Goal: Task Accomplishment & Management: Complete application form

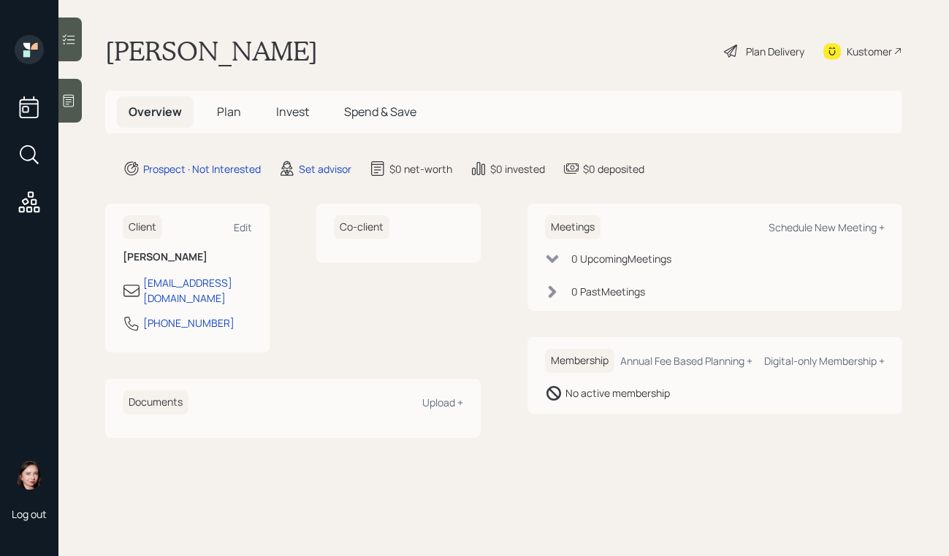
click at [65, 95] on icon at bounding box center [69, 101] width 11 height 12
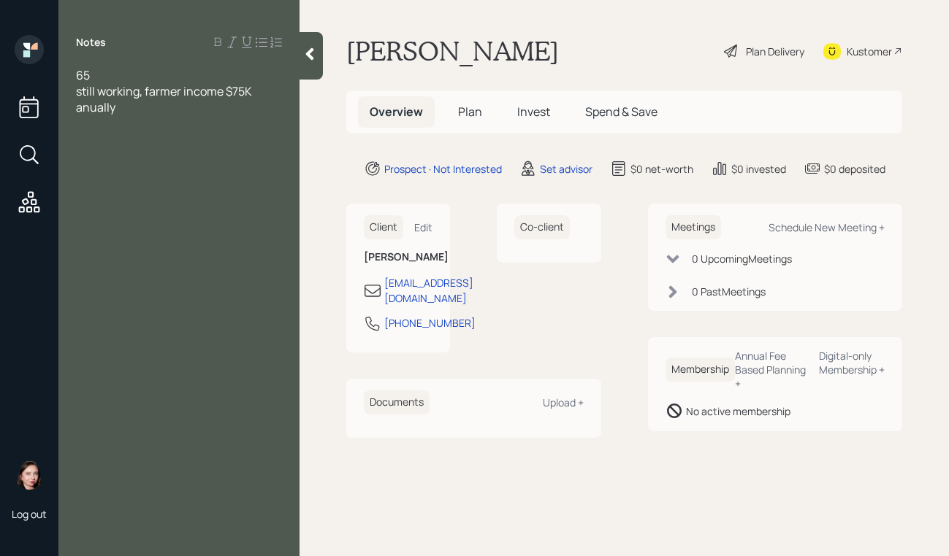
click at [137, 72] on div "65" at bounding box center [179, 75] width 206 height 16
click at [95, 129] on span "still working, farmer income $75K anually" at bounding box center [165, 115] width 178 height 32
click at [141, 117] on div "still working, farmer income $75K annually" at bounding box center [179, 115] width 206 height 32
click at [145, 93] on div "married" at bounding box center [179, 91] width 206 height 16
click at [142, 145] on div at bounding box center [179, 139] width 206 height 16
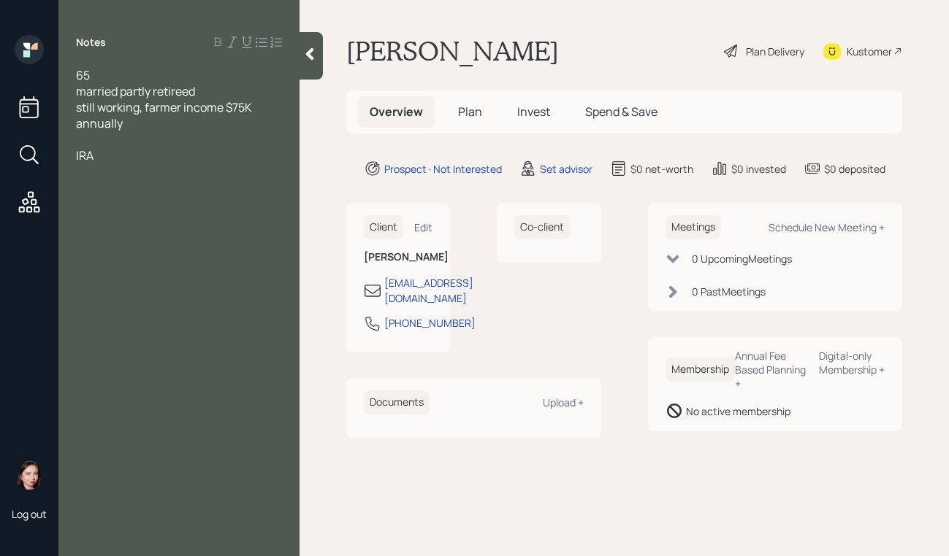
click at [74, 154] on div "65 married partly retireed still working, farmer income $75K annually IRA" at bounding box center [178, 123] width 241 height 112
click at [80, 155] on span "IRA" at bounding box center [85, 156] width 18 height 16
click at [132, 158] on div "T IRA" at bounding box center [179, 156] width 206 height 16
click at [153, 162] on div "T IRA" at bounding box center [179, 156] width 206 height 16
click at [139, 168] on div "simple" at bounding box center [179, 172] width 206 height 16
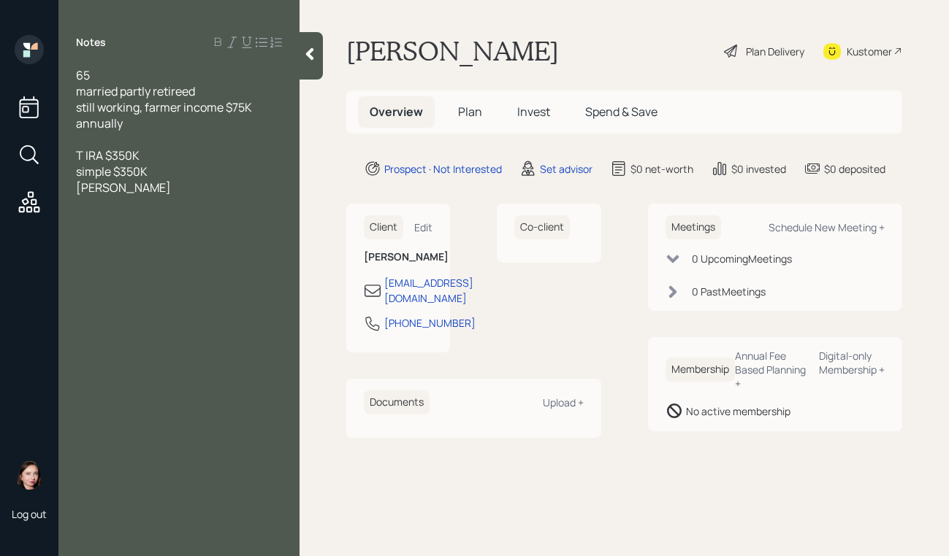
click at [125, 190] on span "[PERSON_NAME]" at bounding box center [123, 188] width 95 height 16
click at [213, 184] on div "[PERSON_NAME]" at bounding box center [179, 188] width 206 height 16
click at [857, 53] on div "Kustomer" at bounding box center [868, 51] width 45 height 15
click at [194, 223] on div "brokerage $300" at bounding box center [179, 220] width 206 height 16
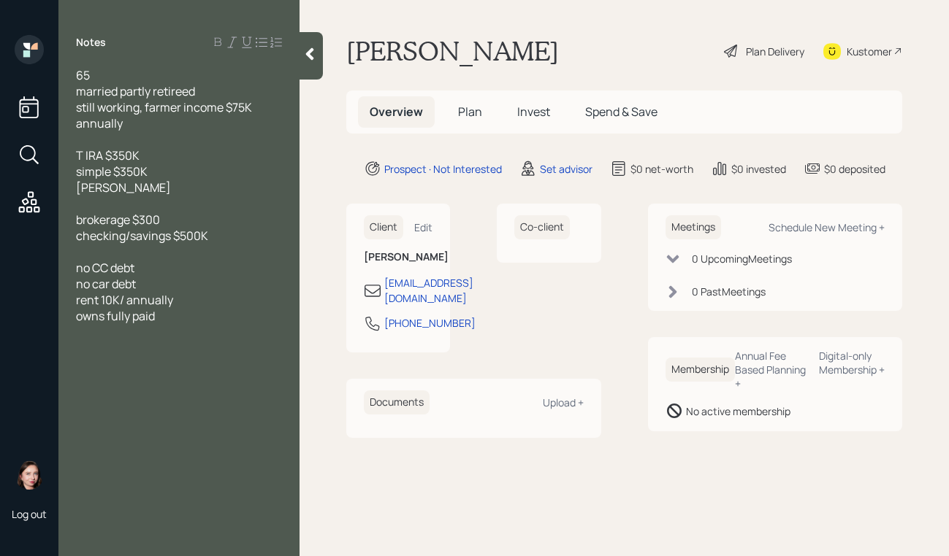
click at [305, 56] on icon at bounding box center [309, 54] width 15 height 15
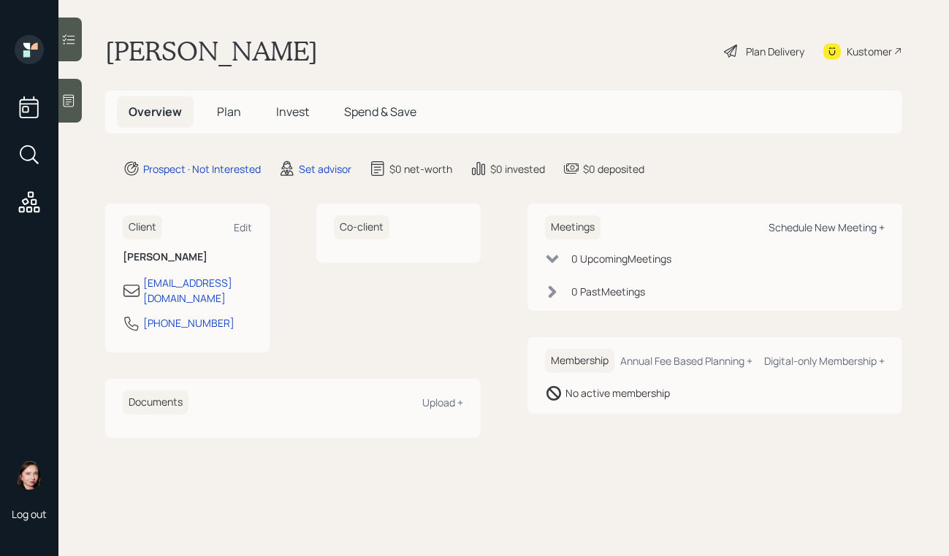
click at [816, 229] on div "Schedule New Meeting +" at bounding box center [826, 228] width 116 height 14
select select "round-[PERSON_NAME]"
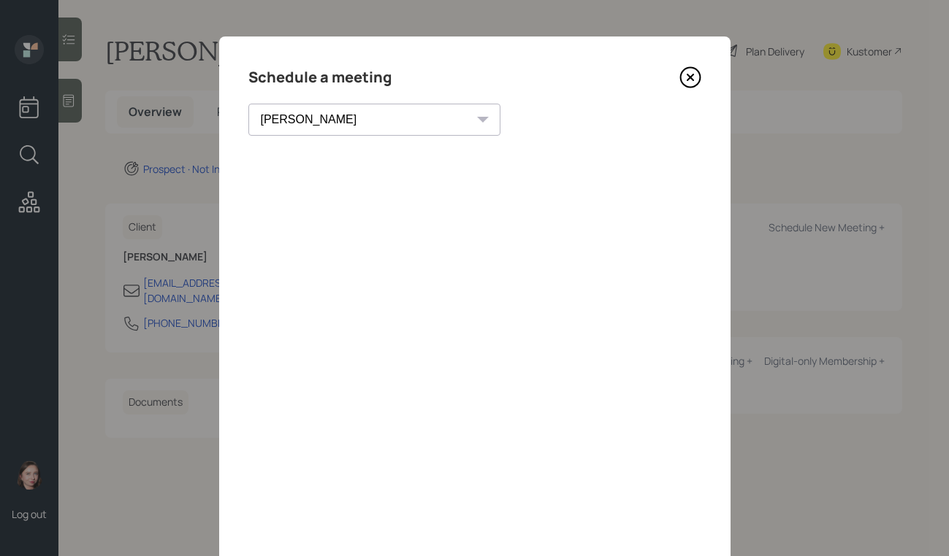
click at [695, 80] on icon at bounding box center [690, 77] width 22 height 22
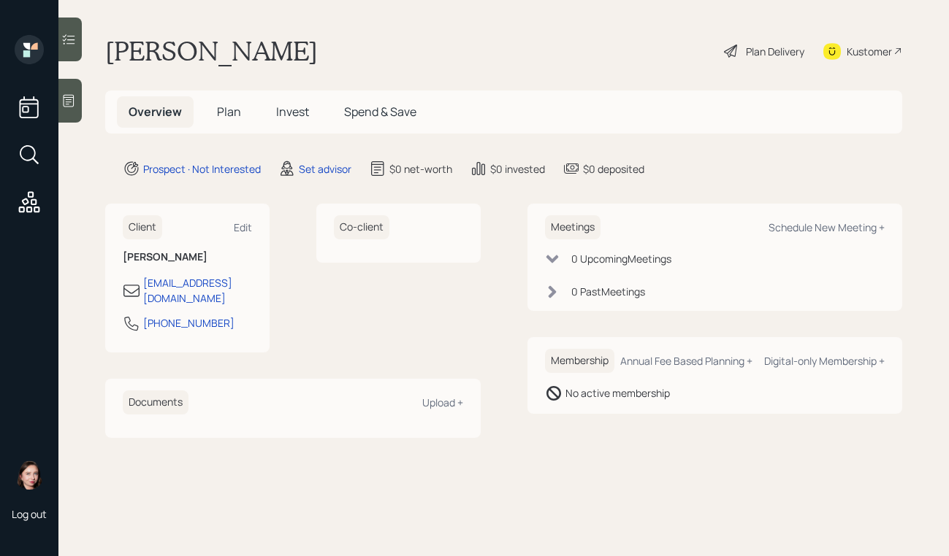
click at [71, 94] on icon at bounding box center [68, 100] width 15 height 15
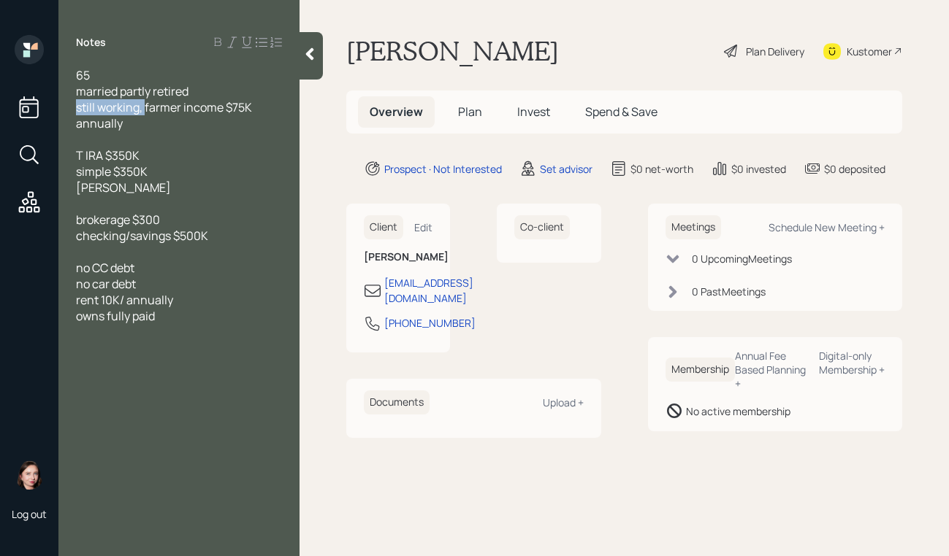
drag, startPoint x: 145, startPoint y: 113, endPoint x: 61, endPoint y: 108, distance: 84.1
click at [61, 108] on div "65 married partly retired still working, farmer income $75K annually T IRA $350…" at bounding box center [178, 195] width 241 height 257
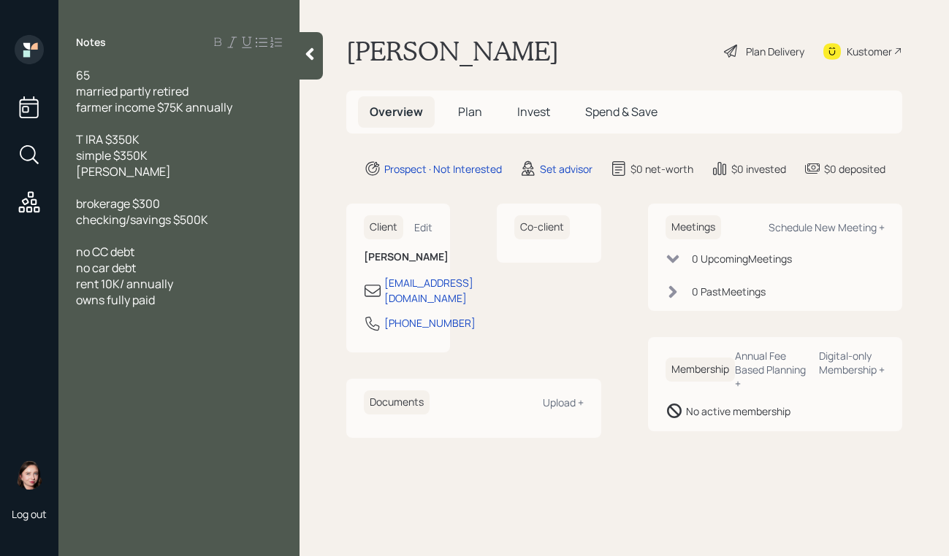
click at [163, 175] on div "T IRA $350K simple $350K [PERSON_NAME]" at bounding box center [179, 155] width 206 height 48
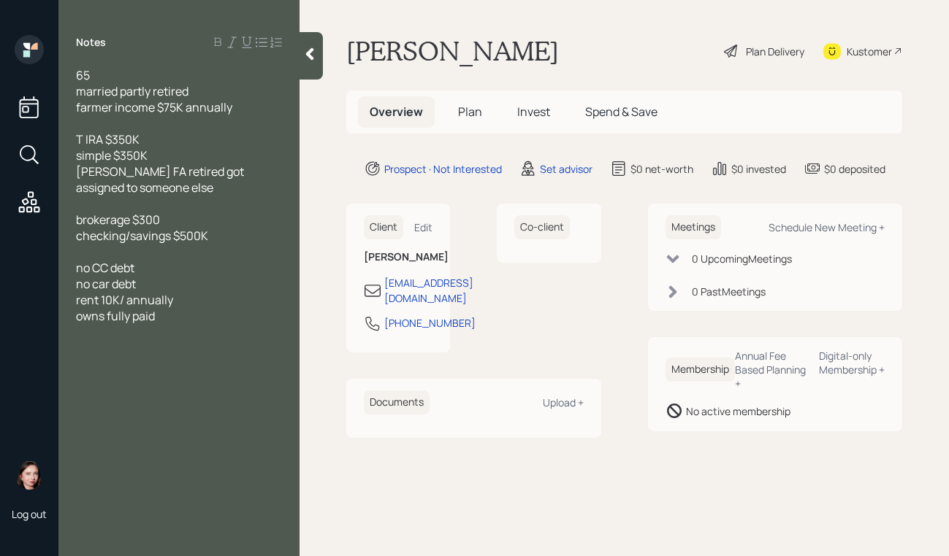
click at [77, 237] on span "brokerage $300 checking/savings $500K" at bounding box center [142, 228] width 132 height 32
drag, startPoint x: 135, startPoint y: 238, endPoint x: 61, endPoint y: 242, distance: 73.8
click at [61, 242] on div "65 married partly retired farmer income $75K annually T IRA $350K simple $350K …" at bounding box center [178, 195] width 241 height 257
click at [184, 237] on span "brokerage $300 checking/savings $500K" at bounding box center [142, 228] width 132 height 32
click at [225, 232] on div "brokerage $300 checking/savings $200K" at bounding box center [179, 228] width 206 height 32
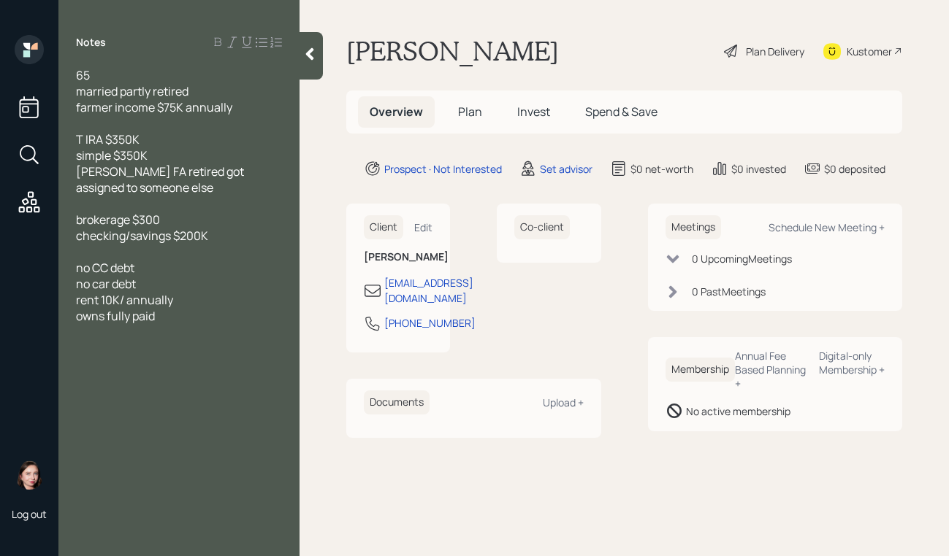
click at [150, 283] on div "no CC debt no car debt rent 10K/ annually owns fully paid" at bounding box center [179, 292] width 206 height 64
click at [80, 365] on span "partly owns partly rents rent 10K/ annually owns fully paid" at bounding box center [139, 348] width 127 height 48
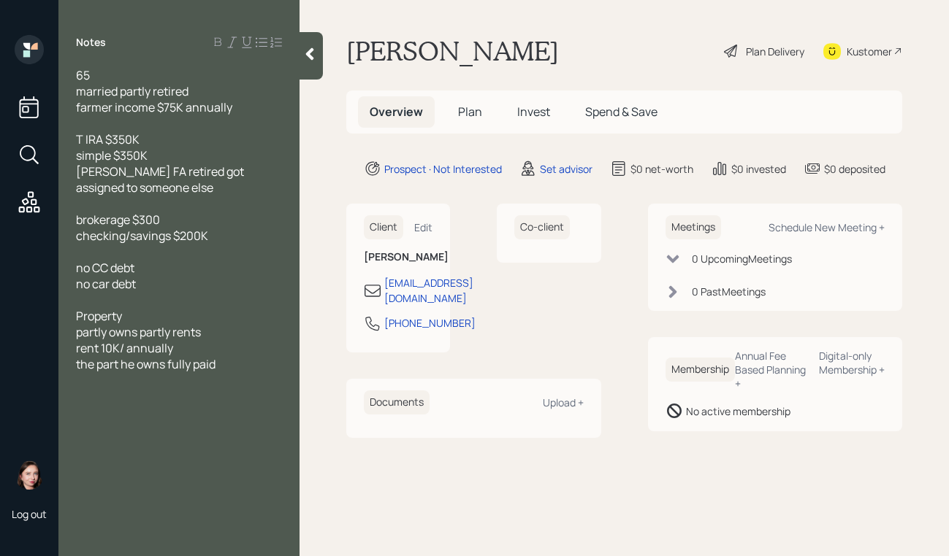
click at [170, 363] on span "partly owns partly rents rent 10K/ annually the part he owns fully paid" at bounding box center [145, 348] width 139 height 48
click at [122, 95] on span "65 married partly retired farmer income $75K annually" at bounding box center [154, 91] width 156 height 48
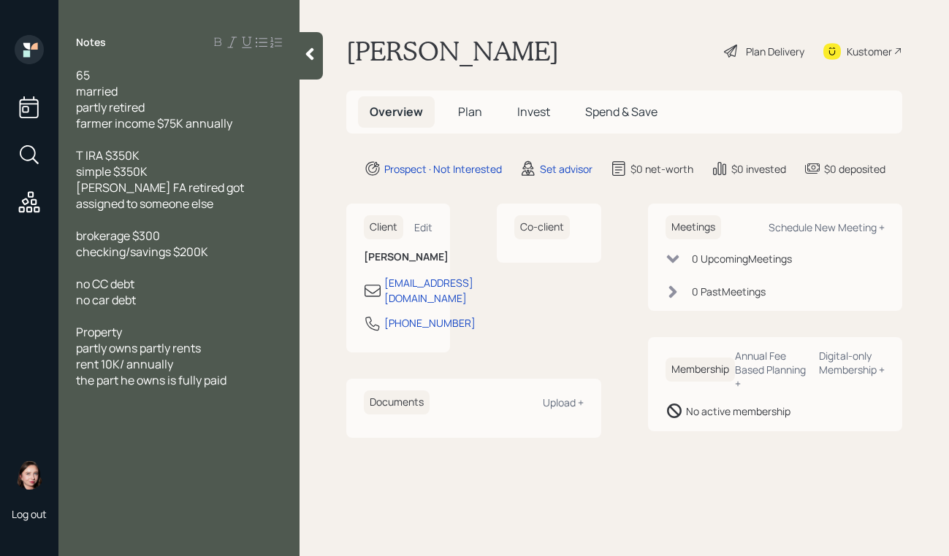
click at [151, 88] on div "65 married" at bounding box center [179, 83] width 206 height 32
click at [240, 379] on div "partly owns partly rents rent 10K/ annually the part he owns is fully paid" at bounding box center [179, 364] width 206 height 48
